Goal: Transaction & Acquisition: Purchase product/service

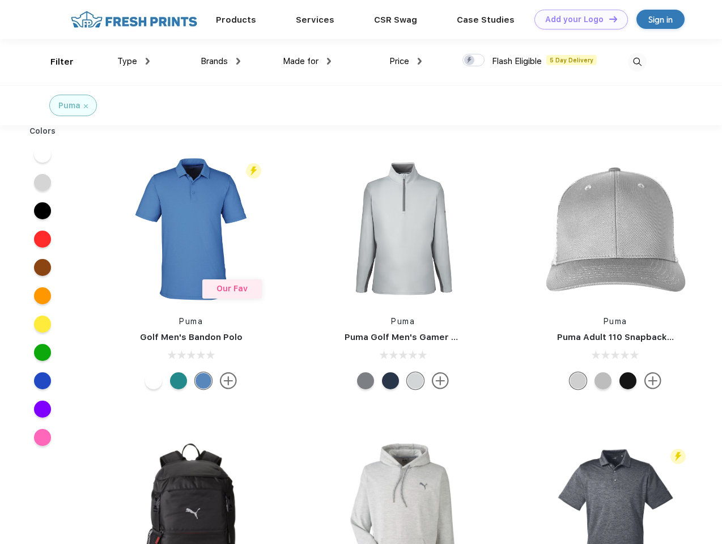
scroll to position [1, 0]
click at [577, 19] on link "Add your Logo Design Tool" at bounding box center [582, 20] width 94 height 20
click at [0, 0] on div "Design Tool" at bounding box center [0, 0] width 0 height 0
click at [608, 19] on link "Add your Logo Design Tool" at bounding box center [582, 20] width 94 height 20
click at [54, 62] on div "Filter" at bounding box center [61, 62] width 23 height 13
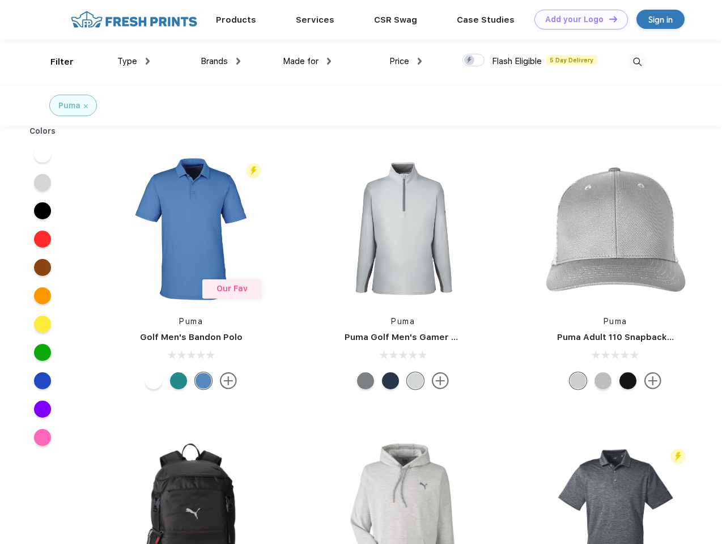
click at [134, 61] on span "Type" at bounding box center [127, 61] width 20 height 10
click at [221, 61] on span "Brands" at bounding box center [214, 61] width 27 height 10
click at [307, 61] on span "Made for" at bounding box center [301, 61] width 36 height 10
click at [406, 61] on span "Price" at bounding box center [399, 61] width 20 height 10
click at [474, 61] on div at bounding box center [474, 60] width 22 height 12
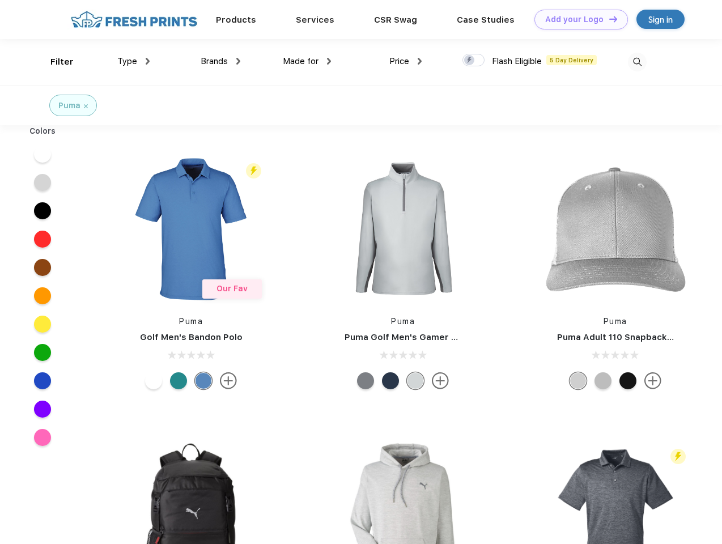
click at [470, 61] on input "checkbox" at bounding box center [466, 56] width 7 height 7
click at [637, 62] on img at bounding box center [637, 62] width 19 height 19
